Goal: Information Seeking & Learning: Understand process/instructions

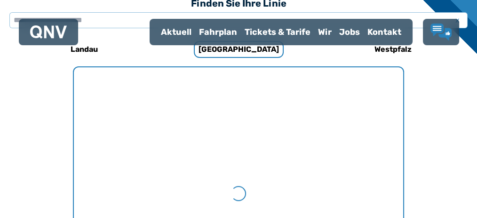
scroll to position [290, 0]
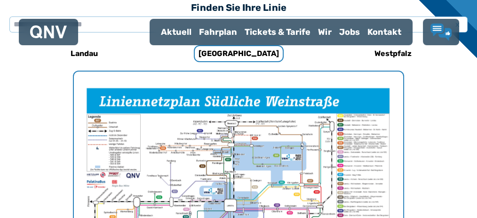
drag, startPoint x: 233, startPoint y: 148, endPoint x: 273, endPoint y: 135, distance: 42.4
click at [265, 139] on img "1 von 1" at bounding box center [239, 197] width 330 height 233
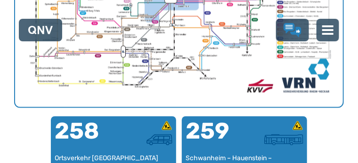
scroll to position [433, 0]
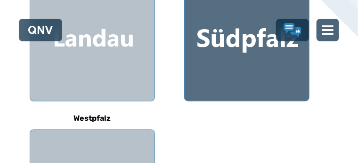
scroll to position [251, 0]
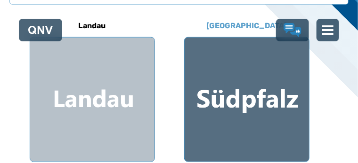
click at [259, 129] on div at bounding box center [247, 100] width 124 height 124
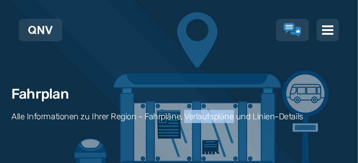
click at [260, 129] on div "Fahrplan Alle Informationen zu Ihrer Region - Fahrpläne, Verlaufspläne und Lini…" at bounding box center [179, 101] width 358 height 202
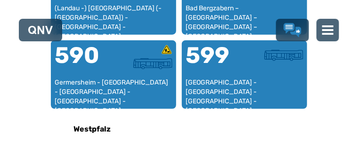
scroll to position [1169, 0]
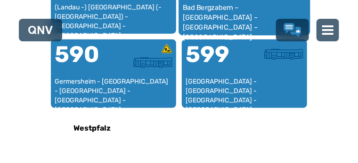
click at [245, 32] on div "Bad Bergzabern – [GEOGRAPHIC_DATA] – [GEOGRAPHIC_DATA] – [GEOGRAPHIC_DATA]" at bounding box center [245, 17] width 124 height 29
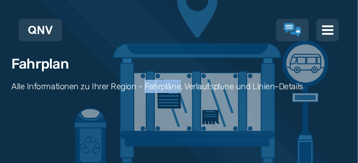
click at [245, 73] on div "Fahrplan Alle Informationen zu Ihrer Region - Fahrpläne, Verlaufspläne und Lini…" at bounding box center [179, 71] width 358 height 202
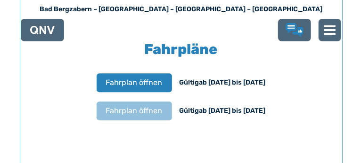
scroll to position [603, 0]
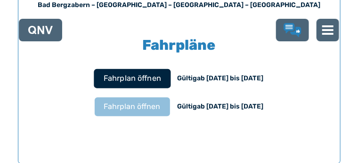
click at [161, 84] on span "Fahrplan öffnen" at bounding box center [131, 78] width 57 height 11
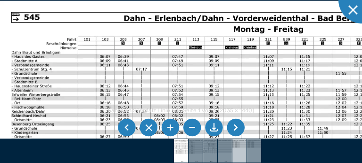
click at [236, 151] on img at bounding box center [239, 151] width 33 height 24
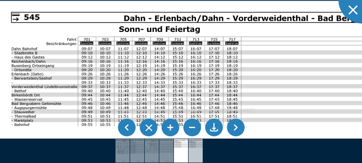
click at [193, 151] on img at bounding box center [195, 151] width 33 height 24
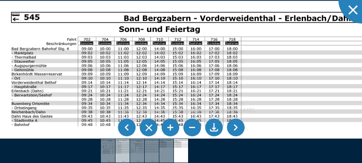
click at [122, 152] on img at bounding box center [122, 151] width 33 height 24
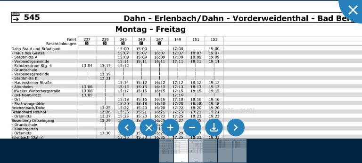
click at [192, 152] on img at bounding box center [195, 151] width 33 height 24
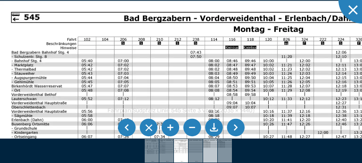
click at [206, 152] on img at bounding box center [210, 151] width 33 height 24
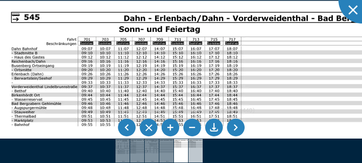
click at [195, 153] on img at bounding box center [195, 151] width 33 height 24
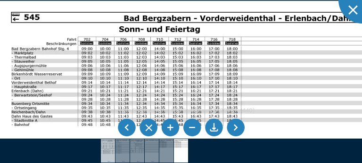
click at [105, 150] on img at bounding box center [107, 151] width 33 height 24
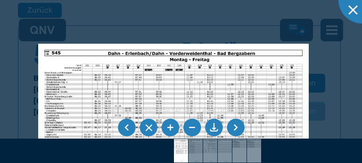
click at [157, 92] on img at bounding box center [173, 139] width 270 height 191
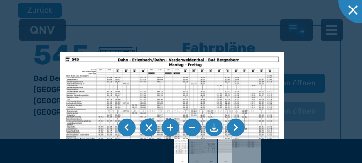
click at [222, 154] on img at bounding box center [224, 151] width 33 height 24
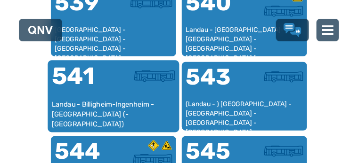
scroll to position [1043, 0]
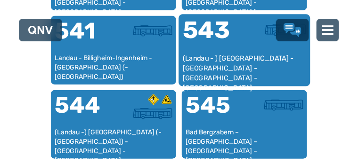
click at [250, 82] on div "(Landau - ) [GEOGRAPHIC_DATA] - [GEOGRAPHIC_DATA] - [GEOGRAPHIC_DATA] - [GEOGRA…" at bounding box center [245, 68] width 124 height 29
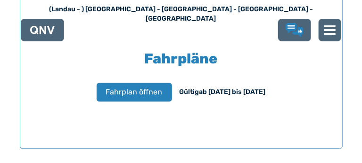
scroll to position [603, 0]
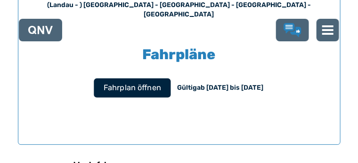
click at [161, 87] on span "Fahrplan öffnen" at bounding box center [131, 87] width 57 height 11
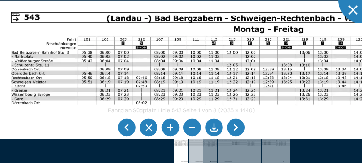
click at [194, 154] on img at bounding box center [195, 151] width 33 height 24
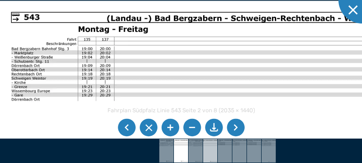
click at [208, 152] on img at bounding box center [210, 151] width 33 height 24
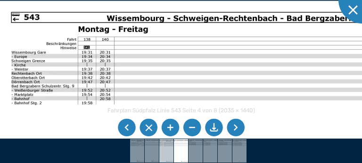
click at [166, 152] on img at bounding box center [166, 151] width 33 height 24
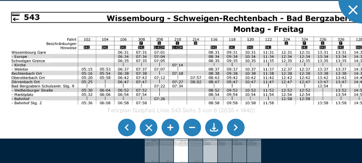
click at [210, 152] on img at bounding box center [210, 151] width 33 height 24
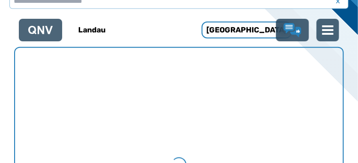
scroll to position [227, 0]
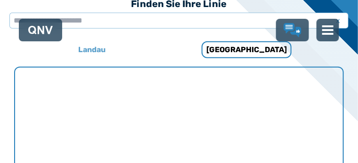
click at [98, 57] on h6 "Landau" at bounding box center [92, 49] width 35 height 15
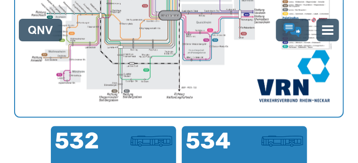
scroll to position [415, 0]
